Goal: Information Seeking & Learning: Learn about a topic

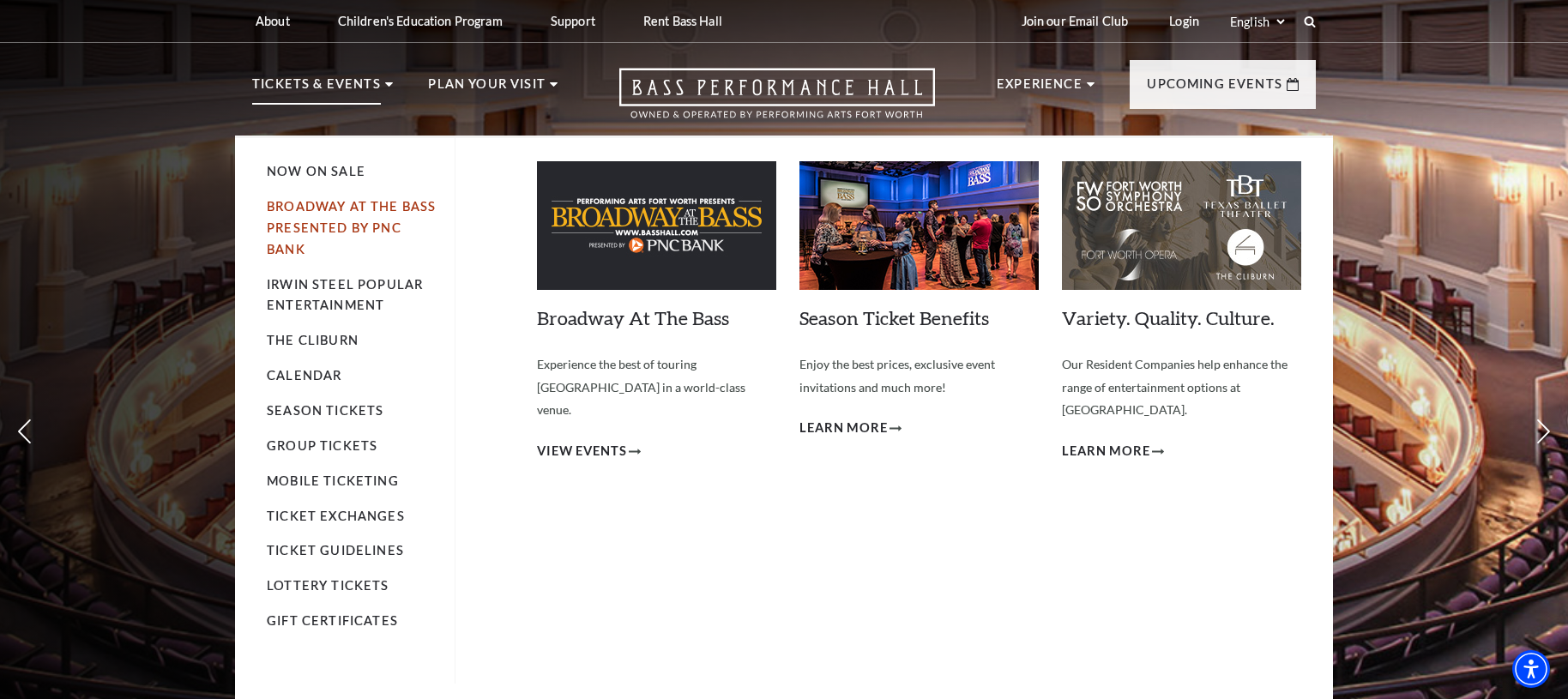
click at [318, 225] on link "Broadway At The Bass presented by PNC Bank" at bounding box center [351, 228] width 169 height 57
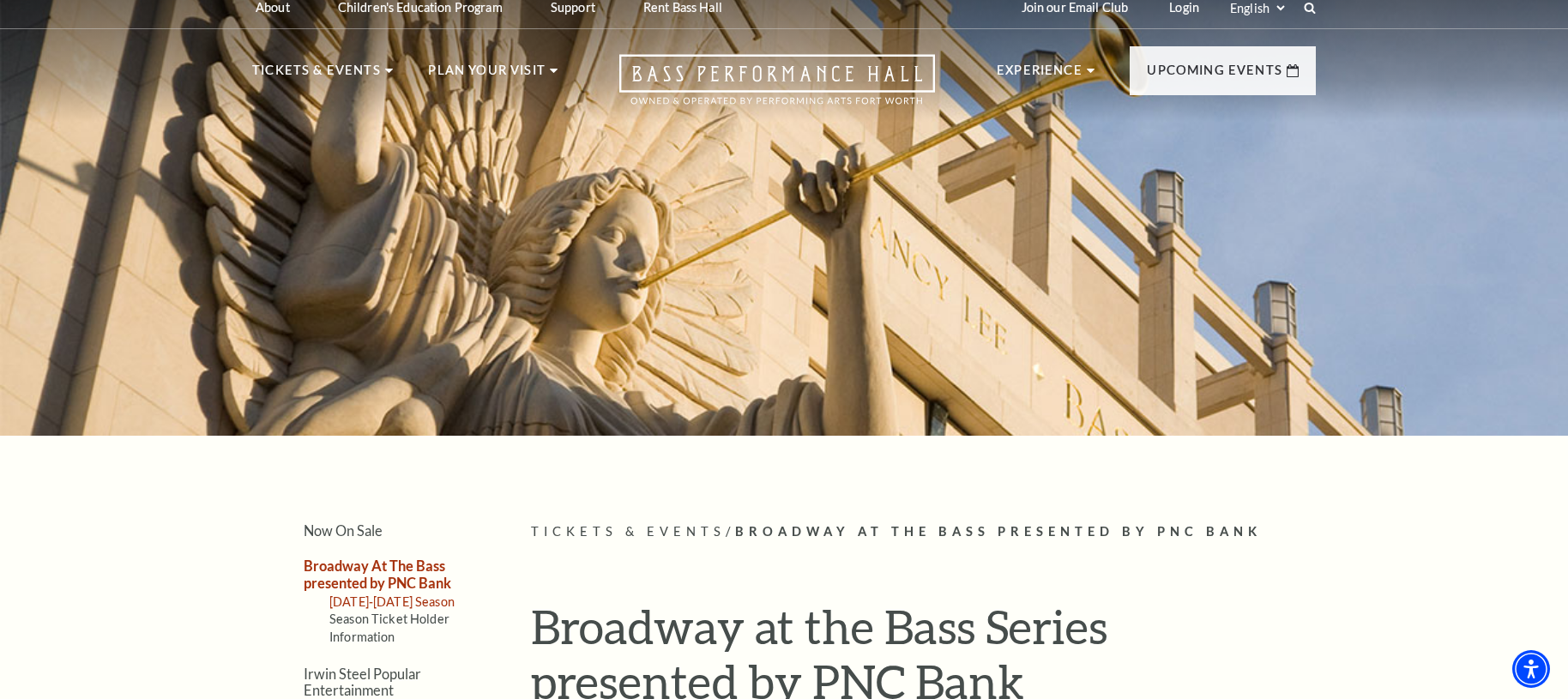
click at [412, 596] on link "2025-2026 Season" at bounding box center [392, 601] width 125 height 15
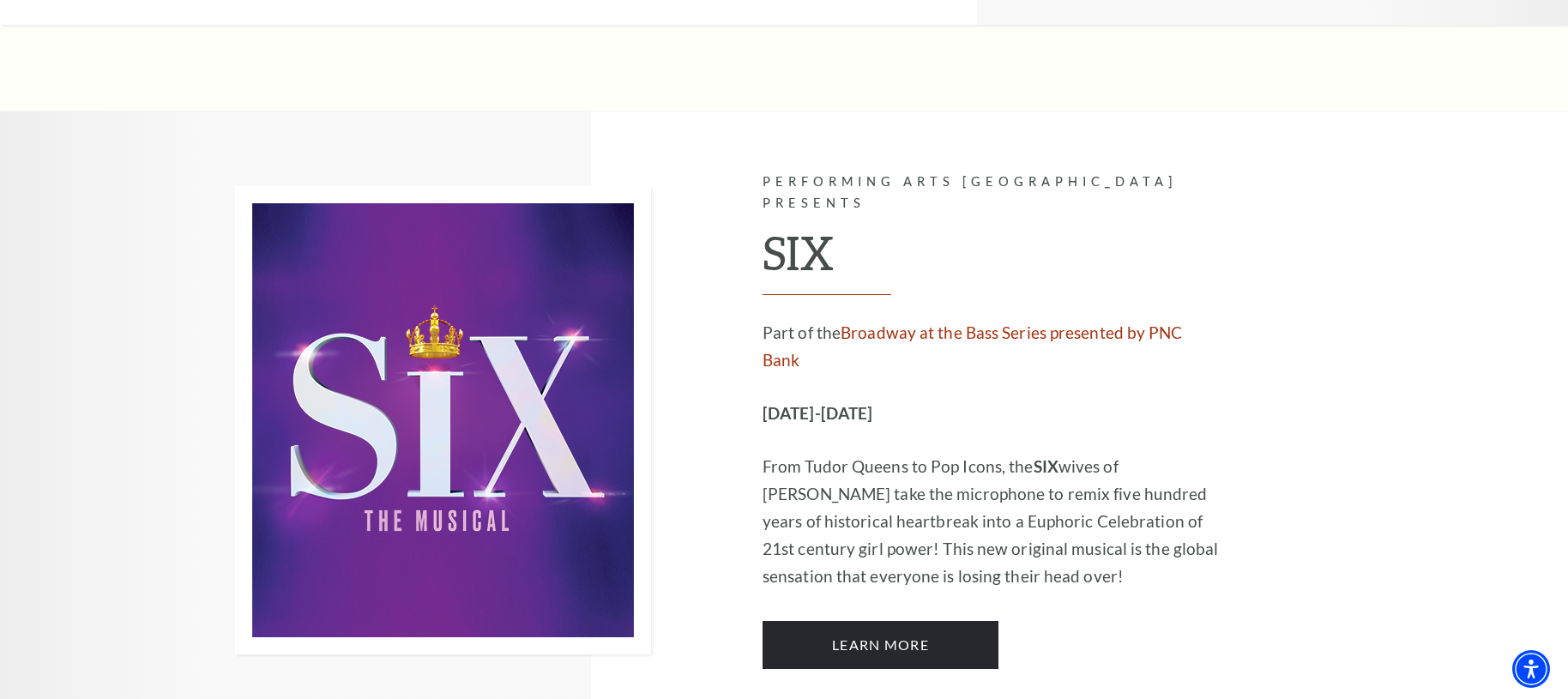
scroll to position [6584, 0]
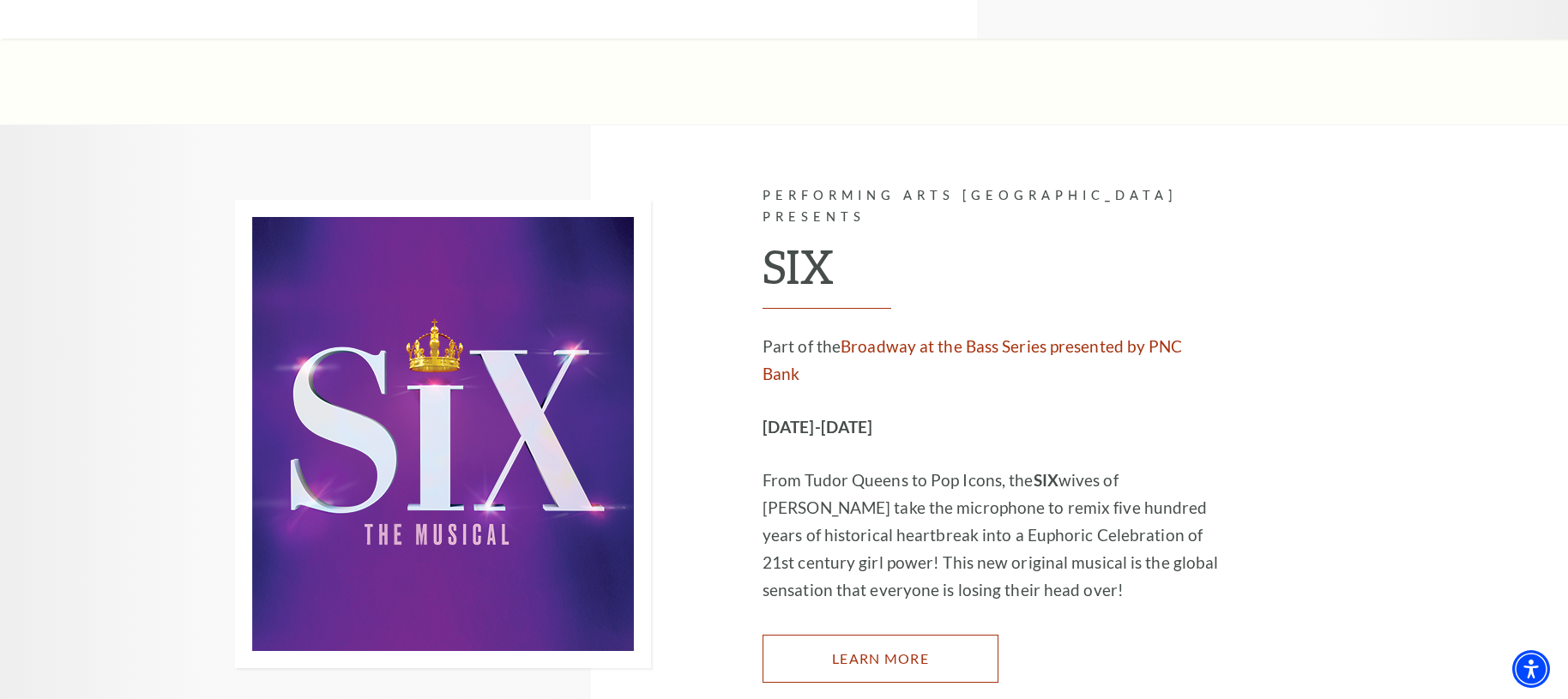
click at [877, 635] on link "Learn More" at bounding box center [880, 659] width 236 height 48
